Goal: Transaction & Acquisition: Book appointment/travel/reservation

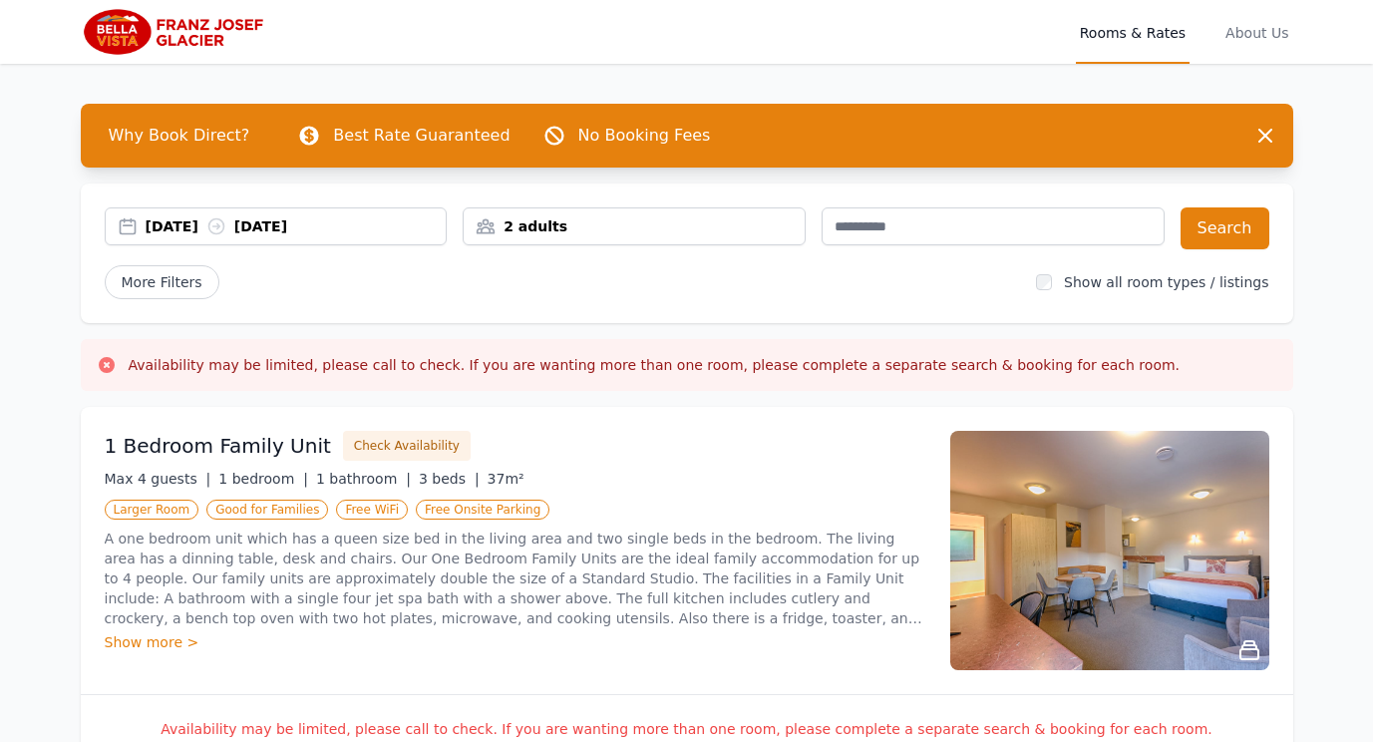
click at [778, 230] on div "2 adults" at bounding box center [634, 226] width 341 height 20
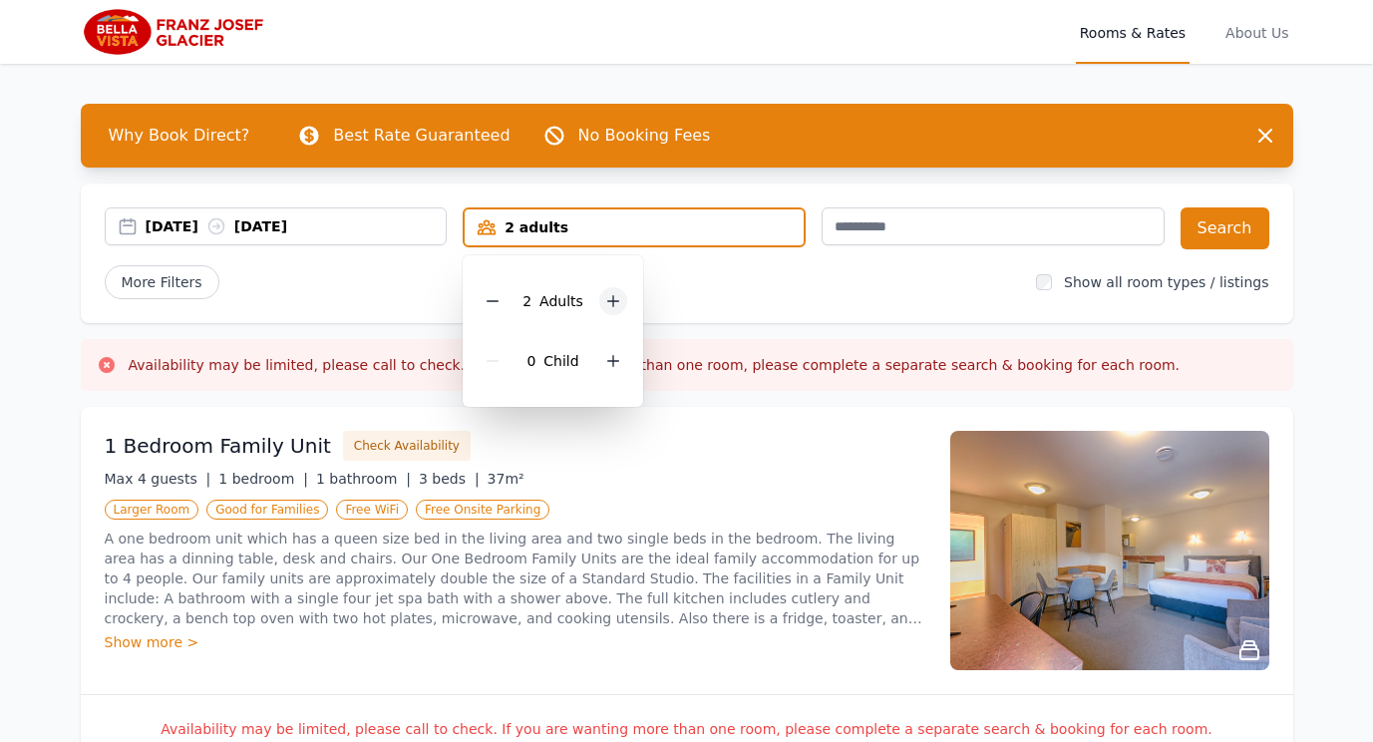
click at [606, 308] on icon at bounding box center [613, 301] width 16 height 16
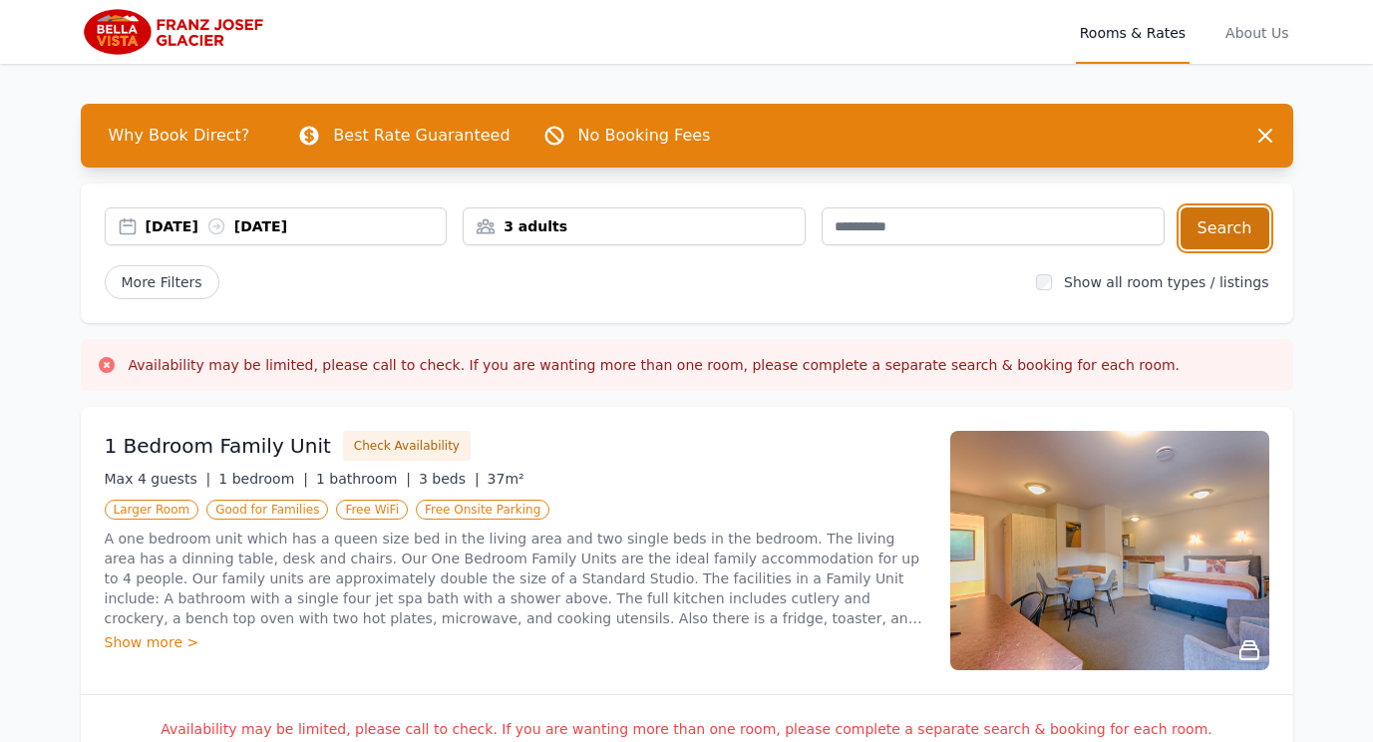
click at [1225, 232] on button "Search" at bounding box center [1225, 228] width 89 height 42
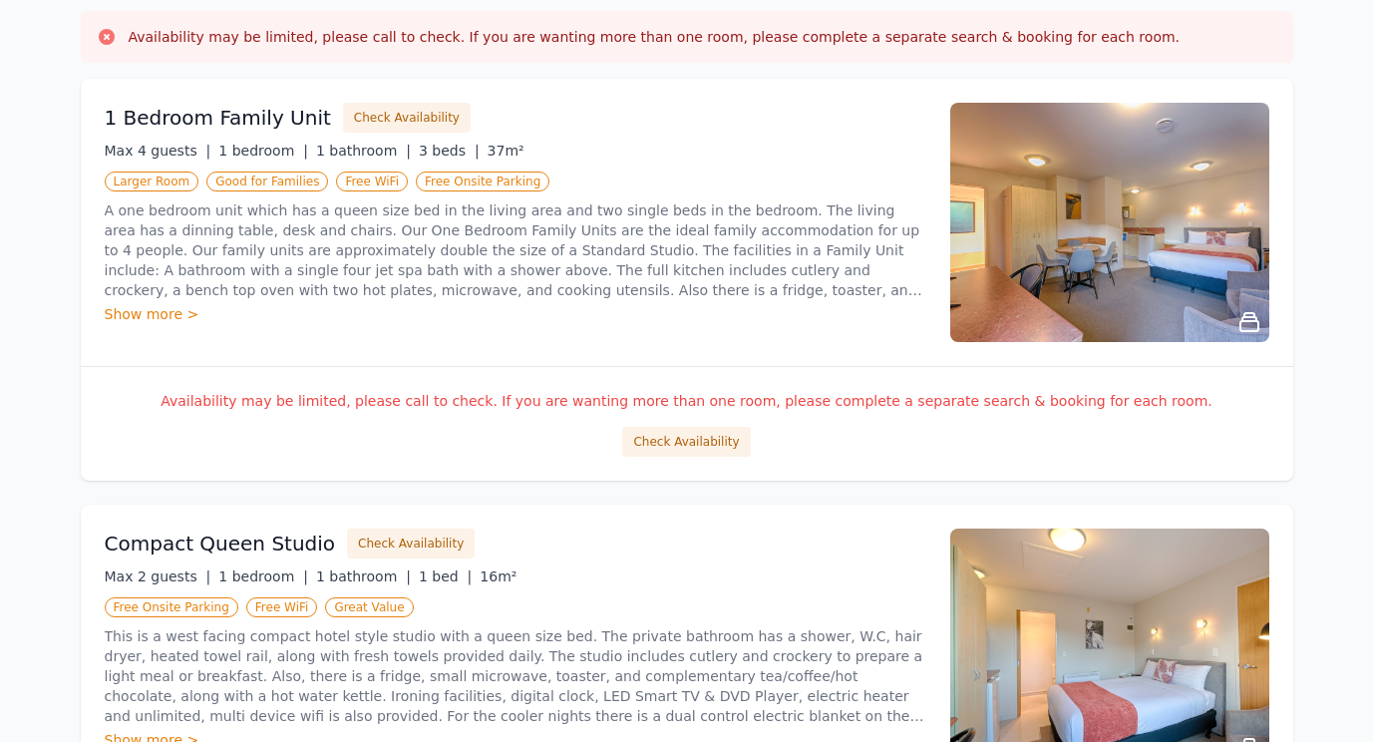
scroll to position [299, 0]
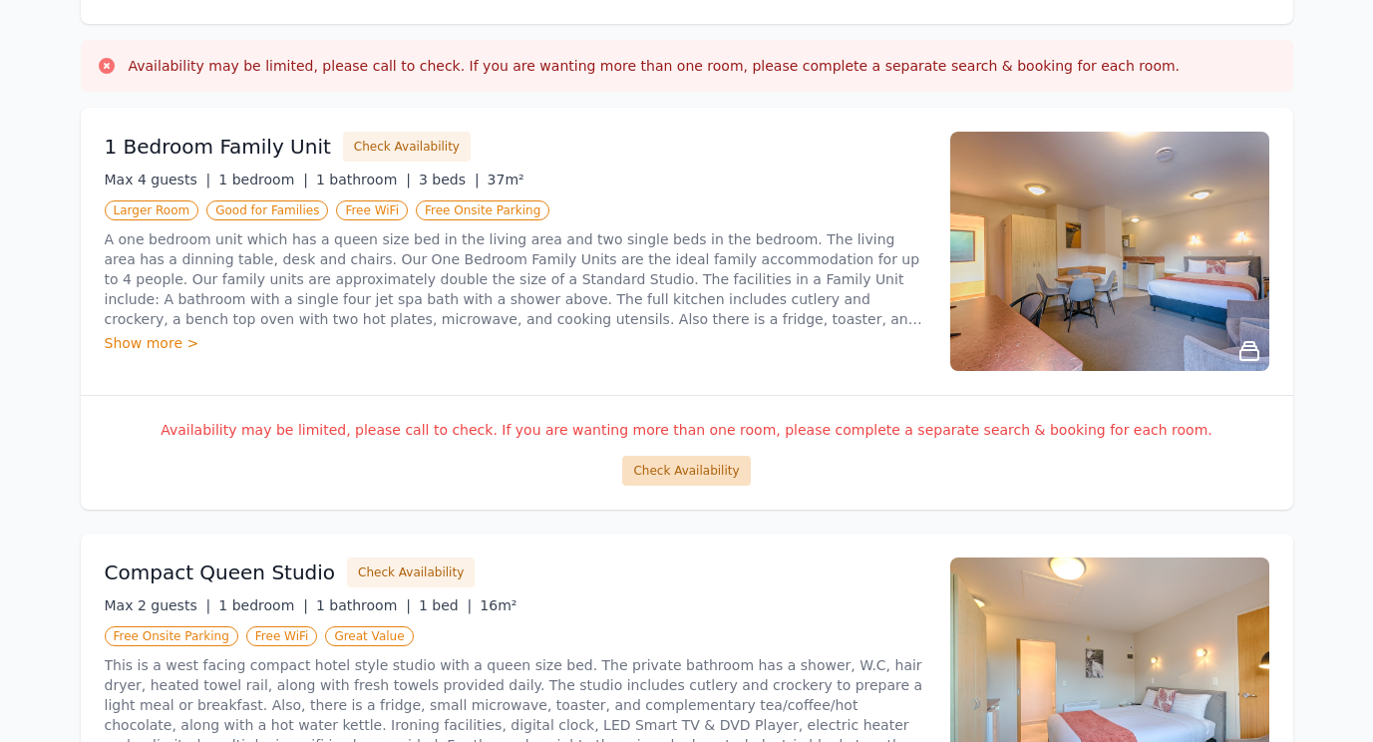
click at [691, 467] on button "Check Availability" at bounding box center [686, 471] width 128 height 30
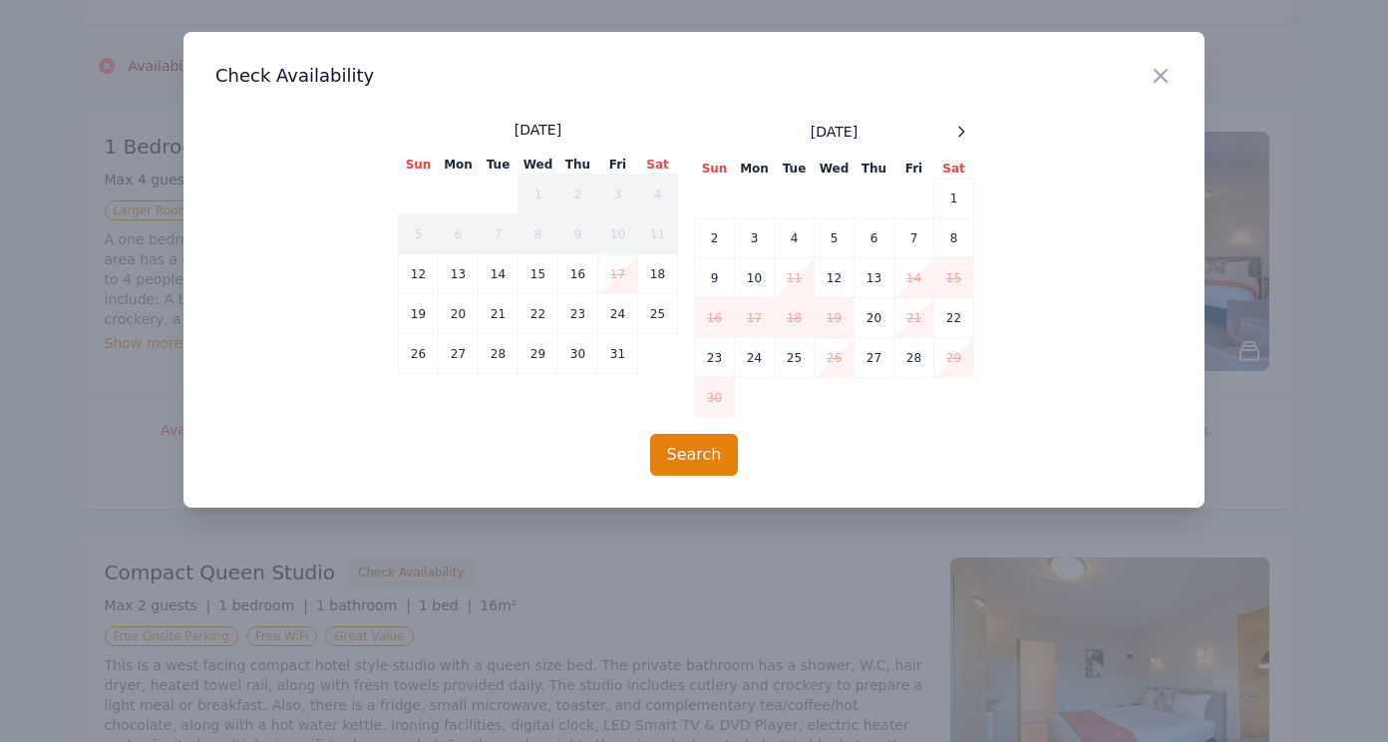
click at [1154, 55] on div "Close" at bounding box center [1177, 63] width 56 height 63
click at [1143, 66] on h3 "Check Availability" at bounding box center [693, 76] width 957 height 24
click at [1164, 77] on icon "button" at bounding box center [1161, 76] width 24 height 24
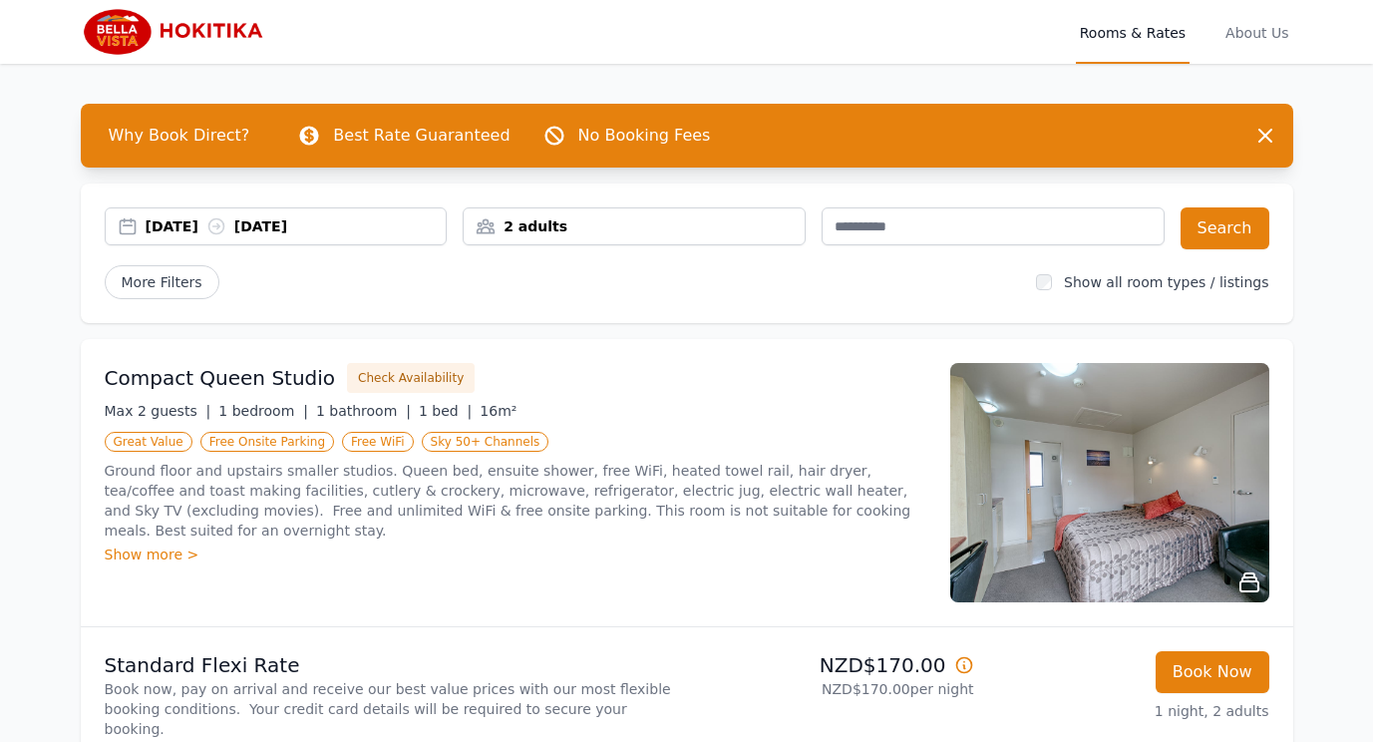
click at [779, 228] on div "2 adults" at bounding box center [634, 226] width 341 height 20
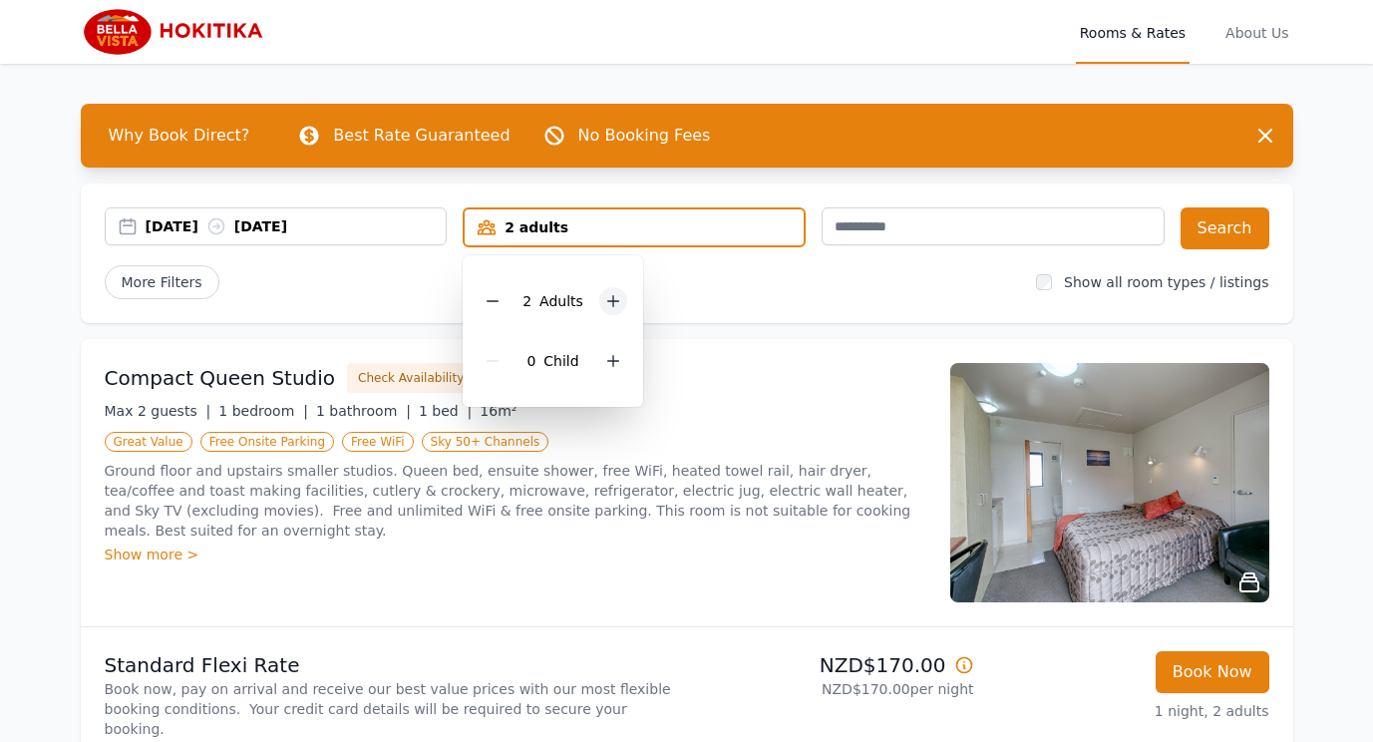
click at [610, 304] on icon at bounding box center [613, 301] width 16 height 16
click at [1203, 229] on button "Search" at bounding box center [1225, 228] width 89 height 42
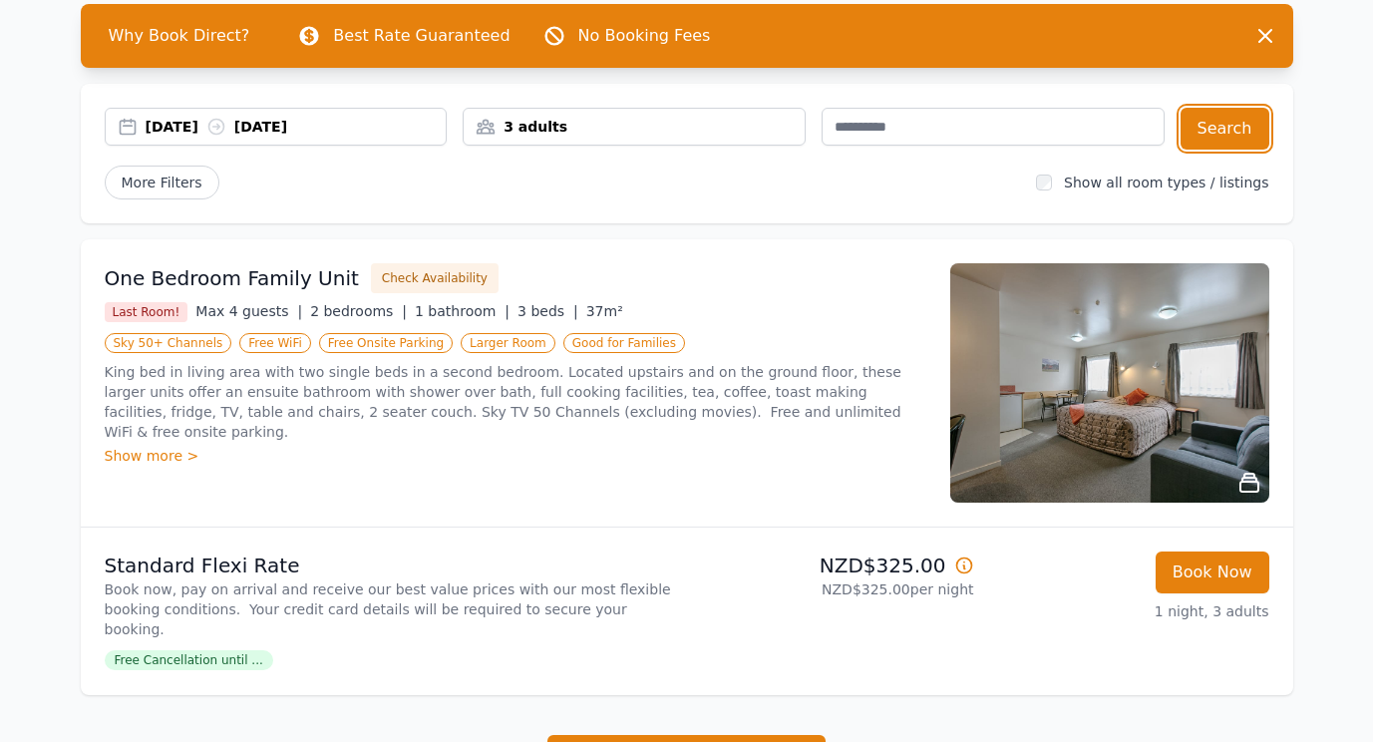
scroll to position [100, 0]
click at [175, 446] on div "Show more >" at bounding box center [516, 456] width 822 height 20
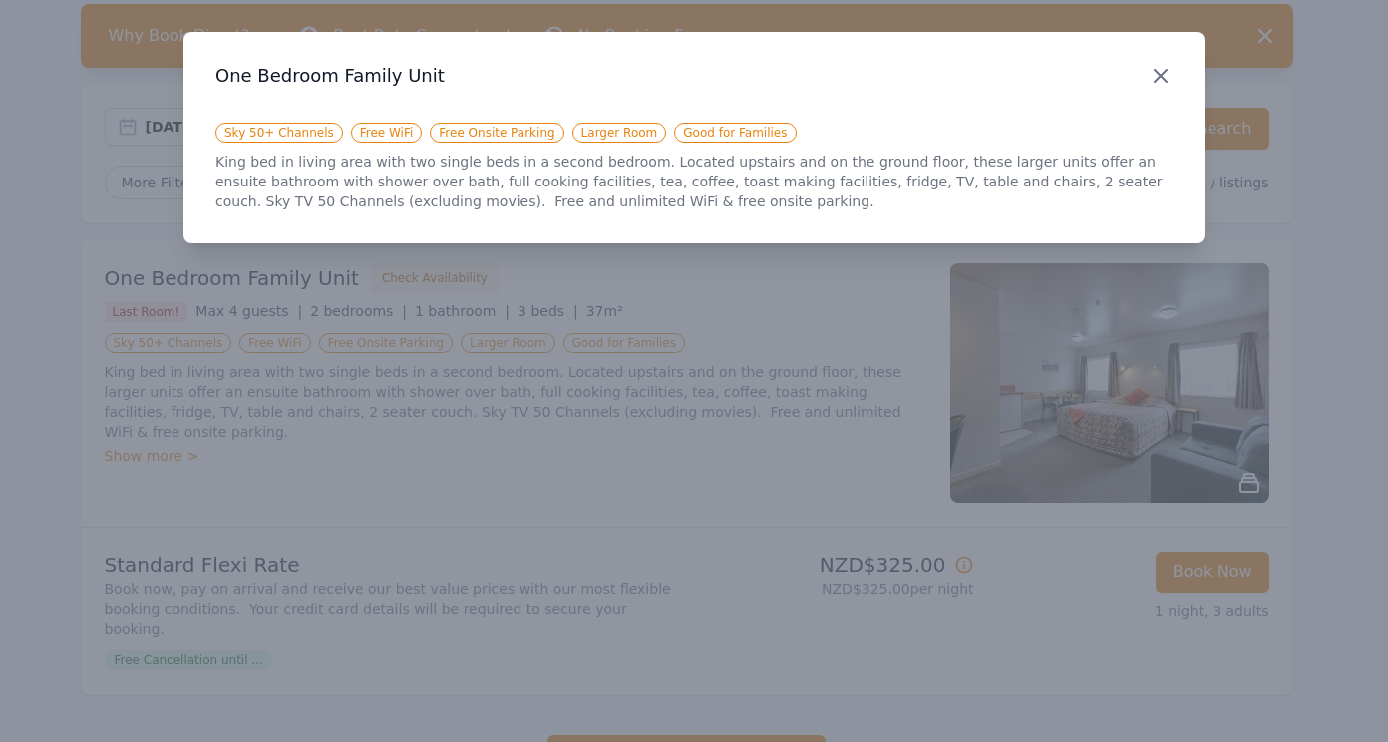
click at [1160, 79] on icon "button" at bounding box center [1161, 76] width 24 height 24
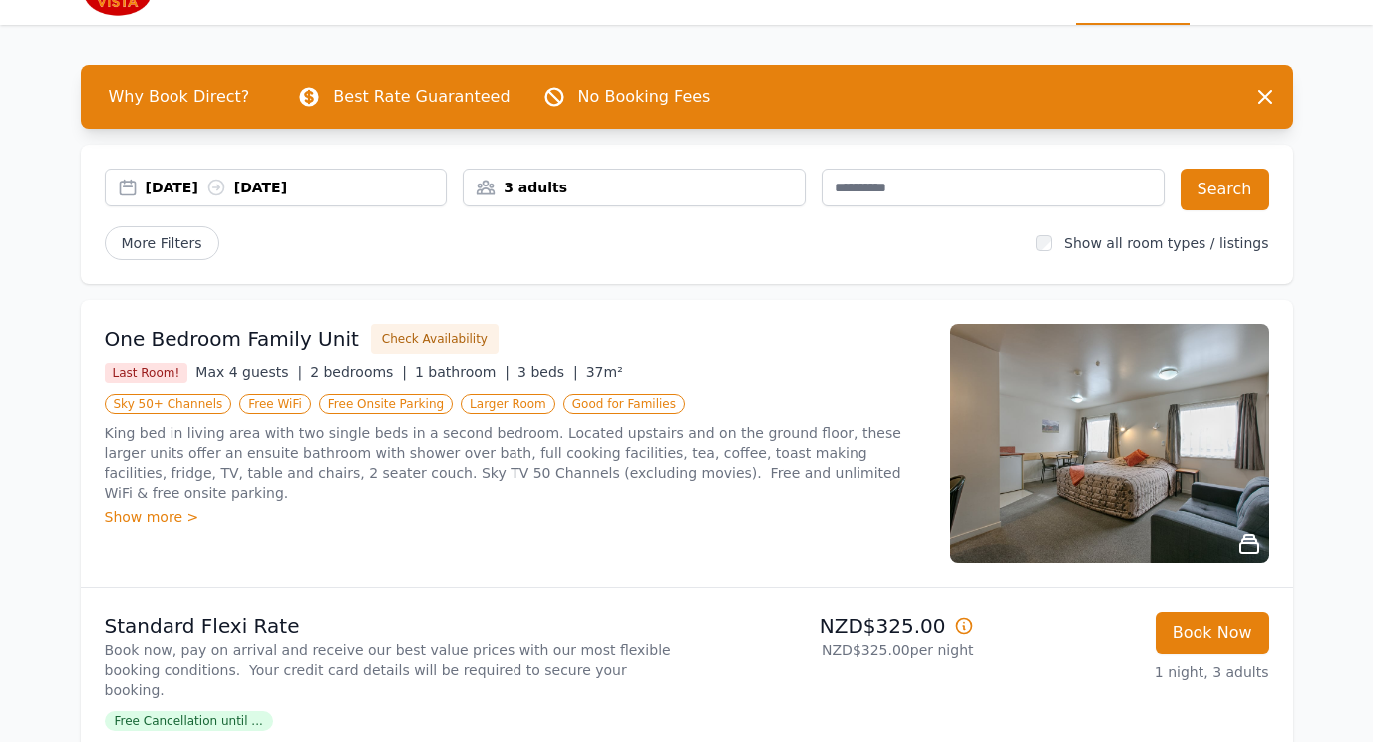
scroll to position [0, 0]
